Goal: Transaction & Acquisition: Subscribe to service/newsletter

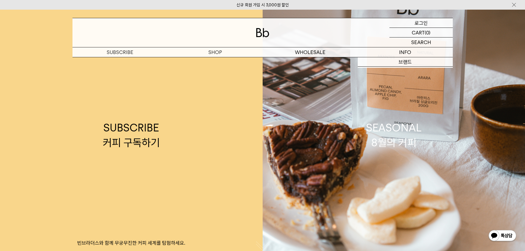
click at [421, 23] on p "로그인" at bounding box center [421, 22] width 13 height 9
click at [424, 23] on p "로그인" at bounding box center [421, 22] width 13 height 9
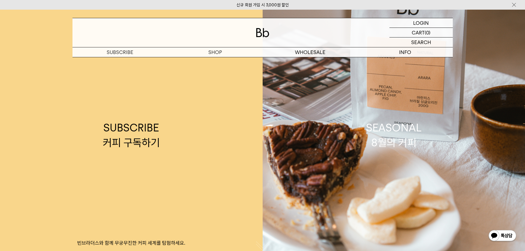
click at [516, 4] on img at bounding box center [515, 5] width 6 height 6
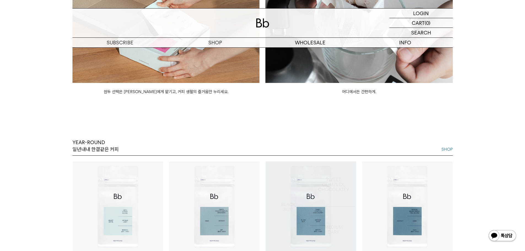
scroll to position [524, 0]
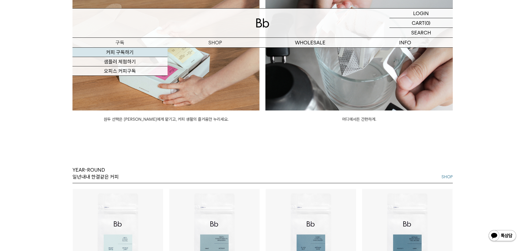
click at [127, 53] on link "커피 구독하기" at bounding box center [120, 52] width 95 height 9
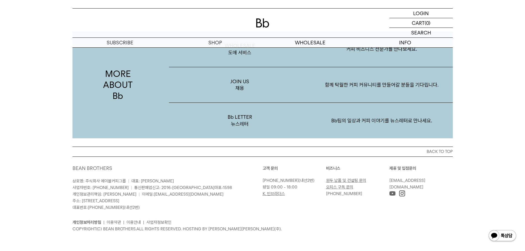
scroll to position [971, 0]
